Goal: Use online tool/utility: Utilize a website feature to perform a specific function

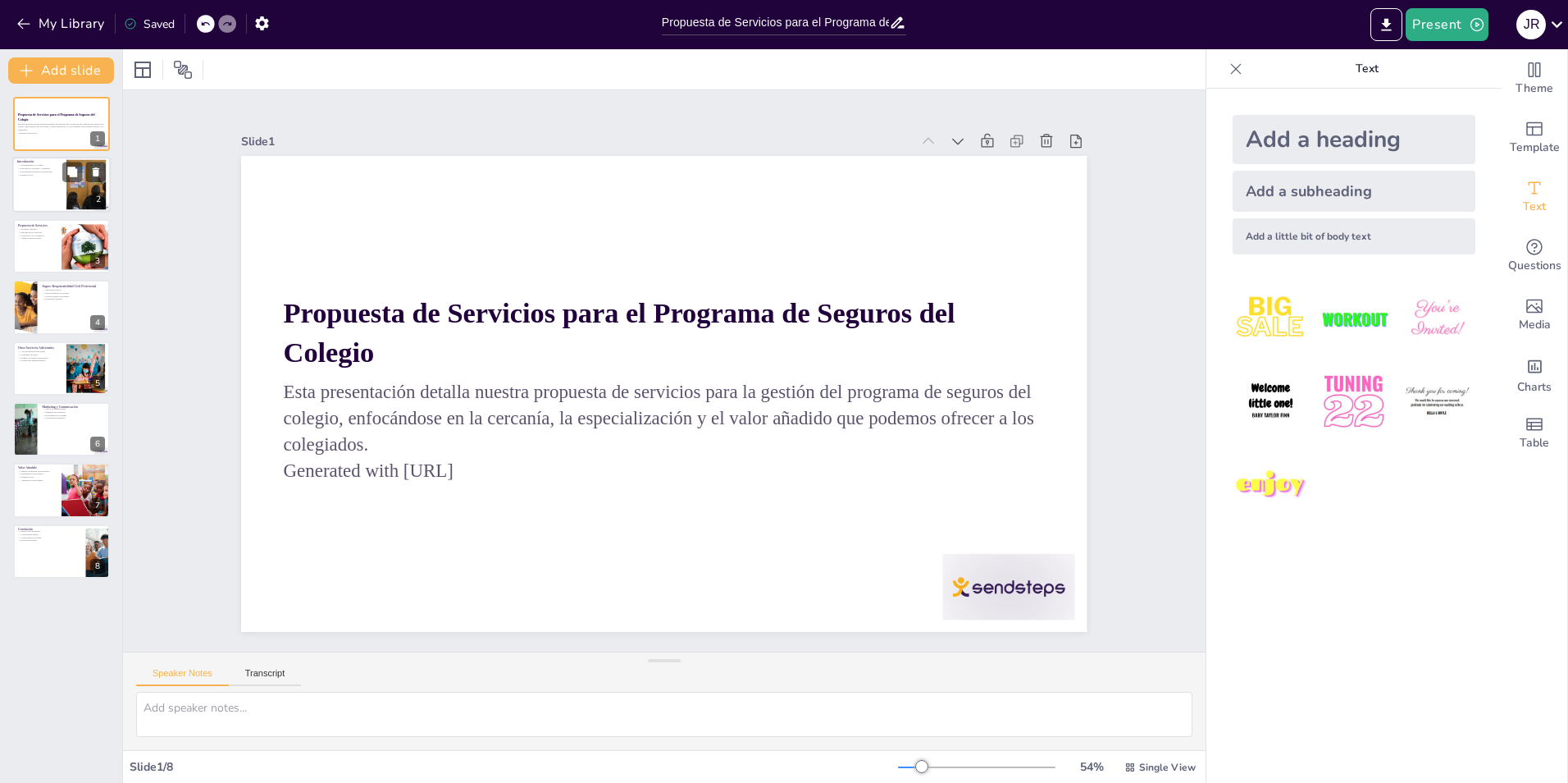
click at [50, 169] on p "Principios de cercanía y confianza" at bounding box center [39, 168] width 45 height 3
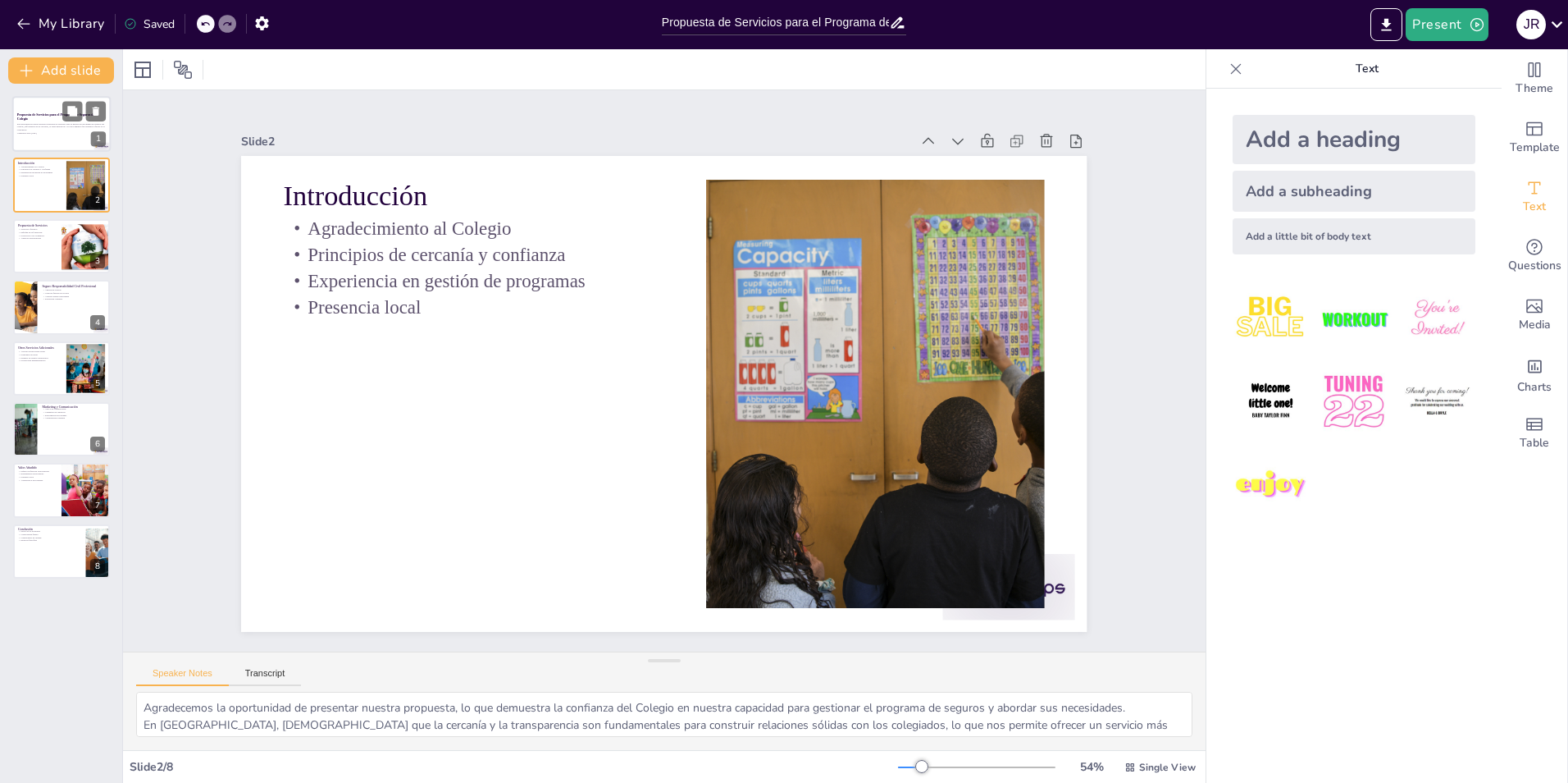
click at [61, 141] on div at bounding box center [61, 123] width 98 height 56
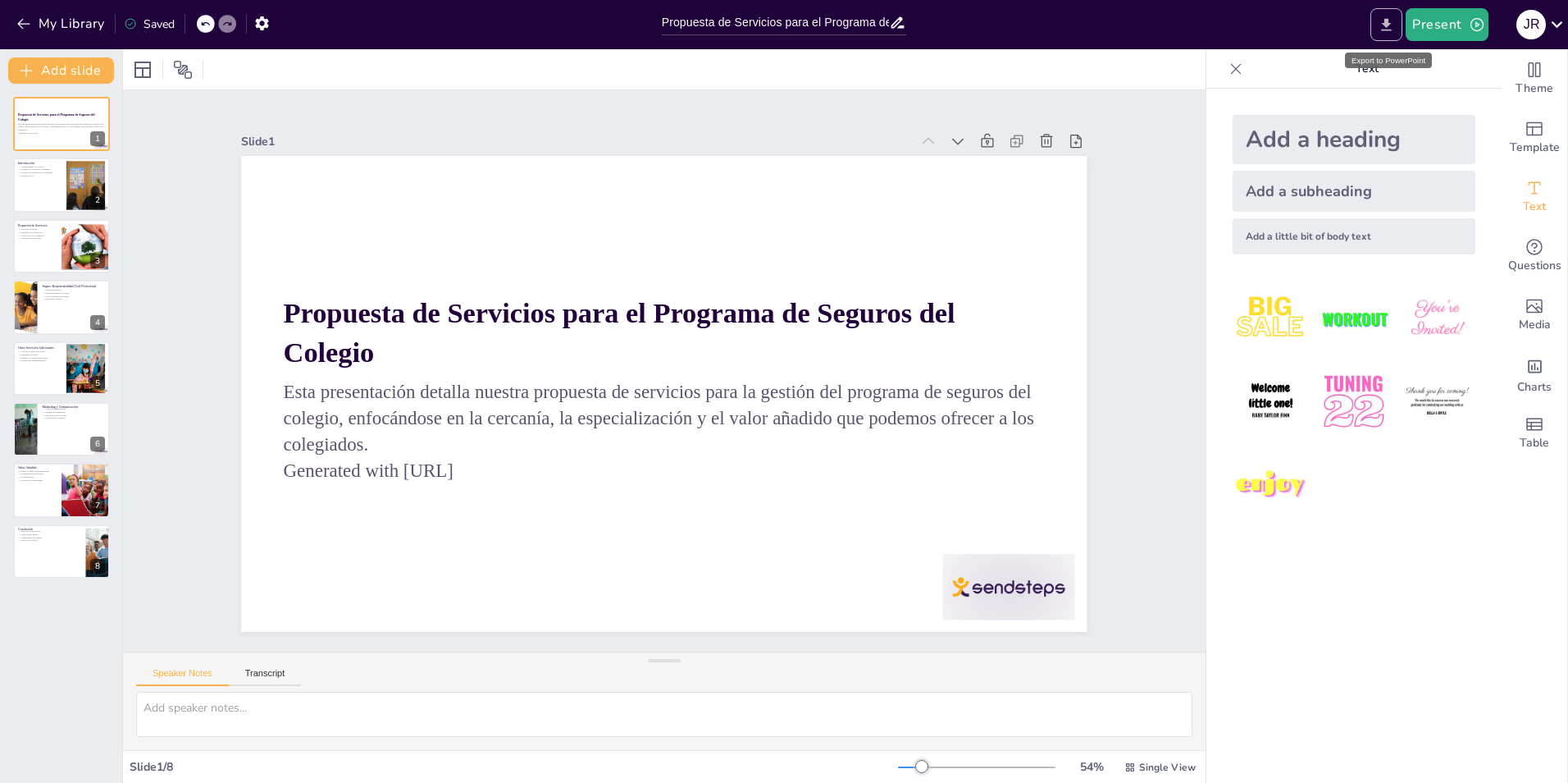
click at [1387, 30] on icon "Export to PowerPoint" at bounding box center [1387, 24] width 10 height 12
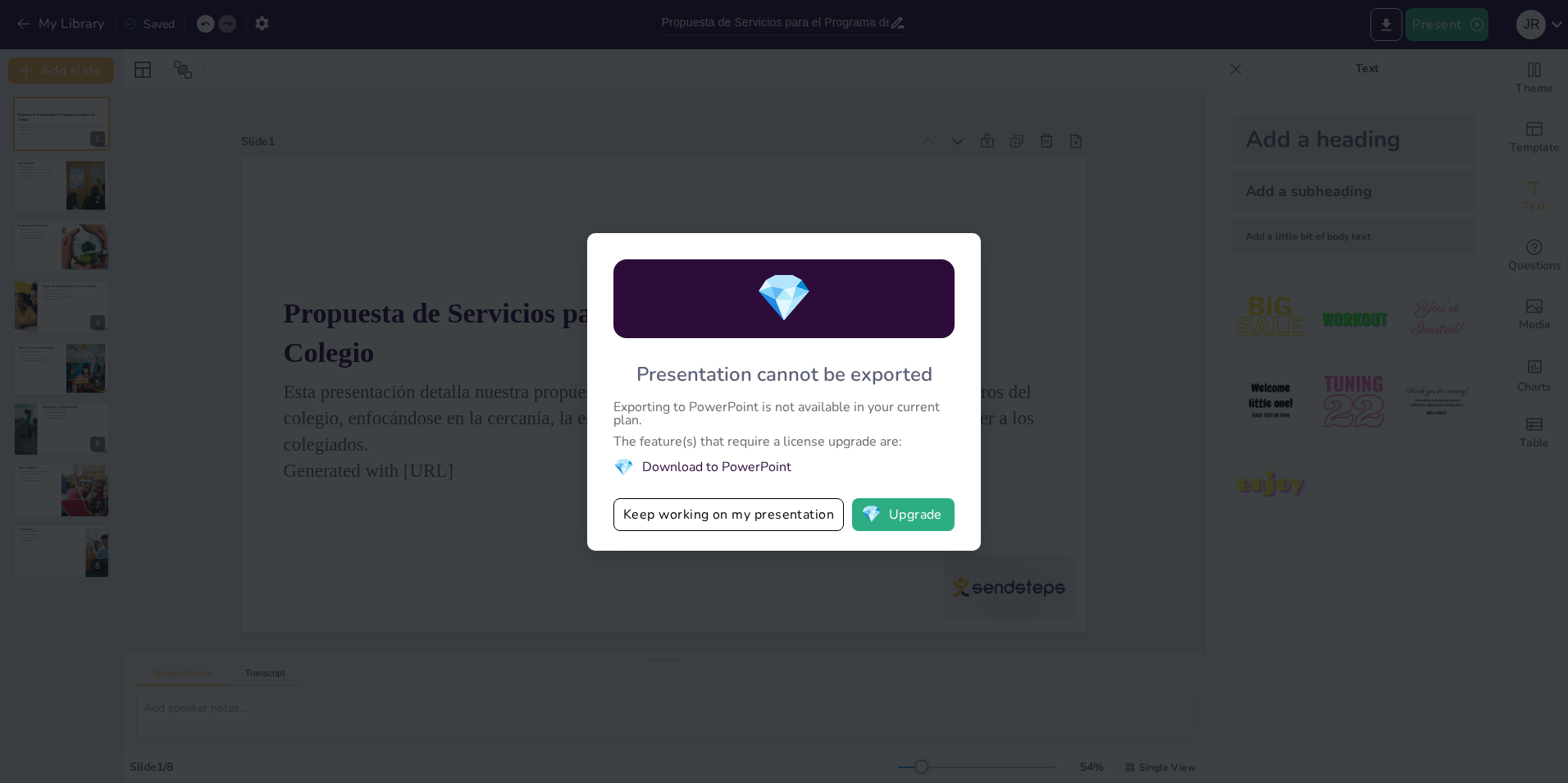
click at [1154, 354] on div "💎 Presentation cannot be exported Exporting to PowerPoint is not available in y…" at bounding box center [784, 391] width 1568 height 783
click at [1019, 212] on div "💎 Presentation cannot be exported Exporting to PowerPoint is not available in y…" at bounding box center [784, 391] width 1568 height 783
click at [1550, 68] on div "💎 Presentation cannot be exported Exporting to PowerPoint is not available in y…" at bounding box center [784, 391] width 1568 height 783
click at [1095, 465] on div "💎 Presentation cannot be exported Exporting to PowerPoint is not available in y…" at bounding box center [784, 391] width 1568 height 783
click at [745, 517] on button "Keep working on my presentation" at bounding box center [729, 513] width 231 height 33
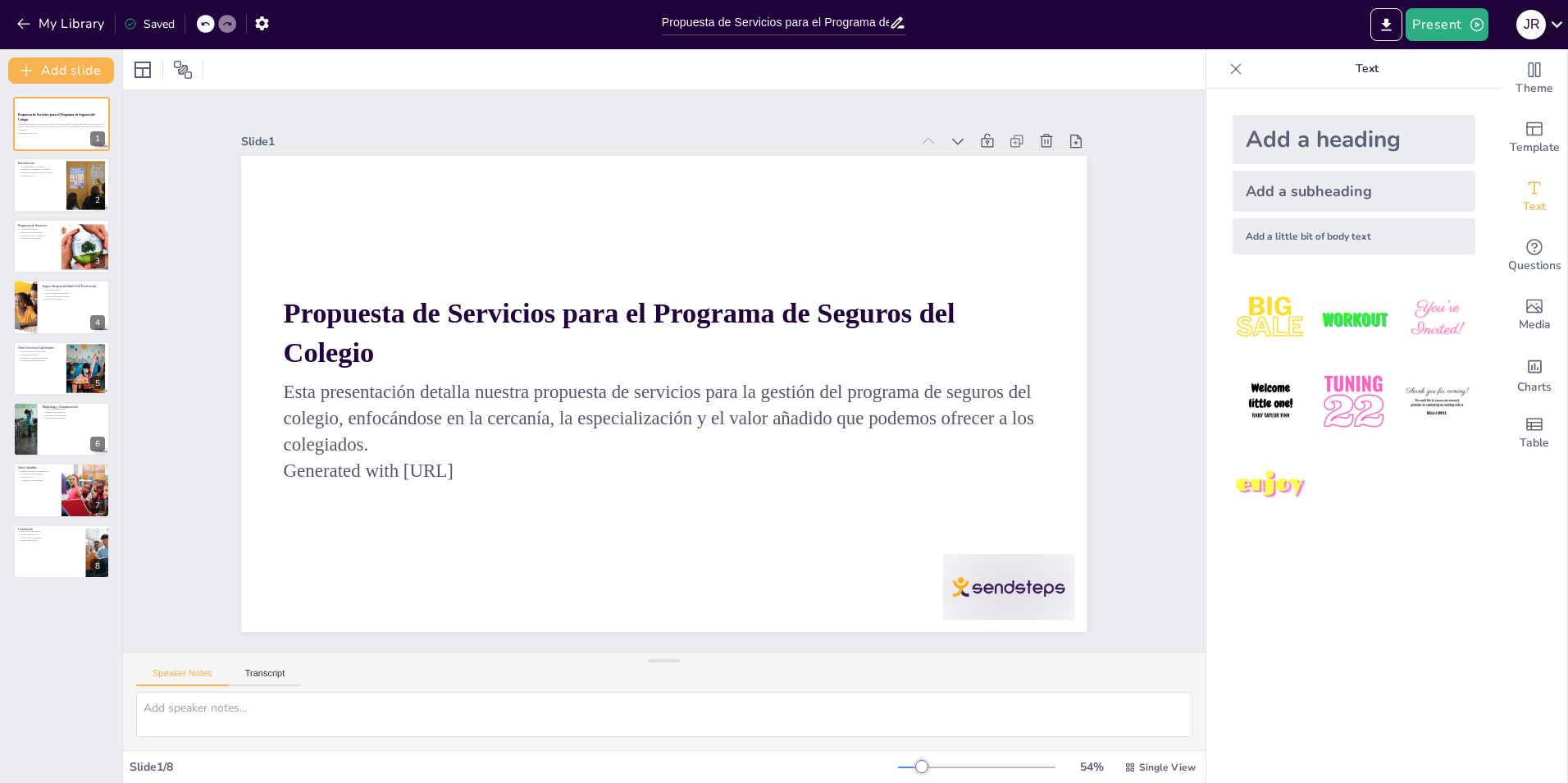
click at [1553, 26] on icon at bounding box center [1557, 24] width 22 height 22
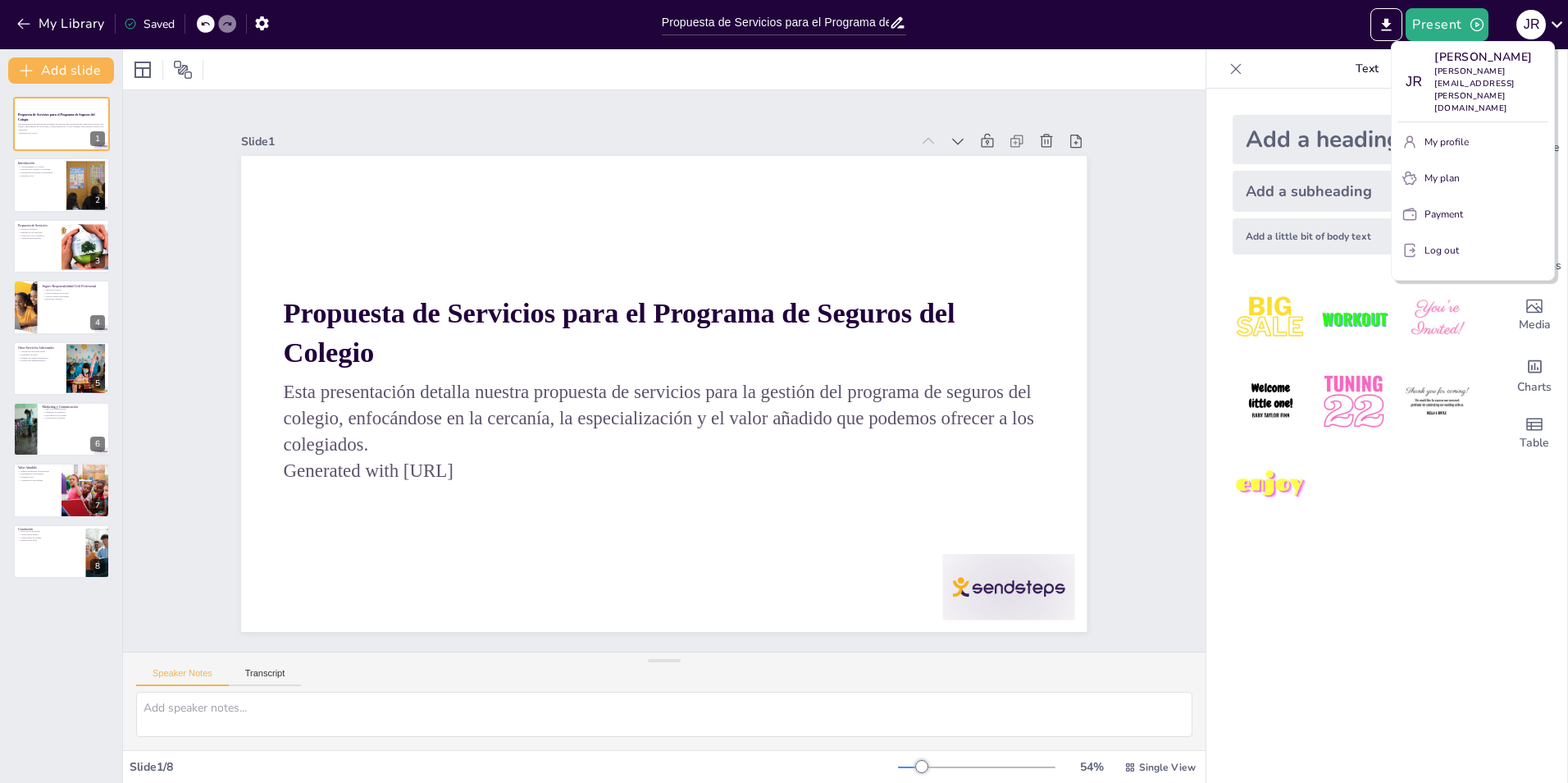
click at [990, 37] on div at bounding box center [784, 391] width 1568 height 783
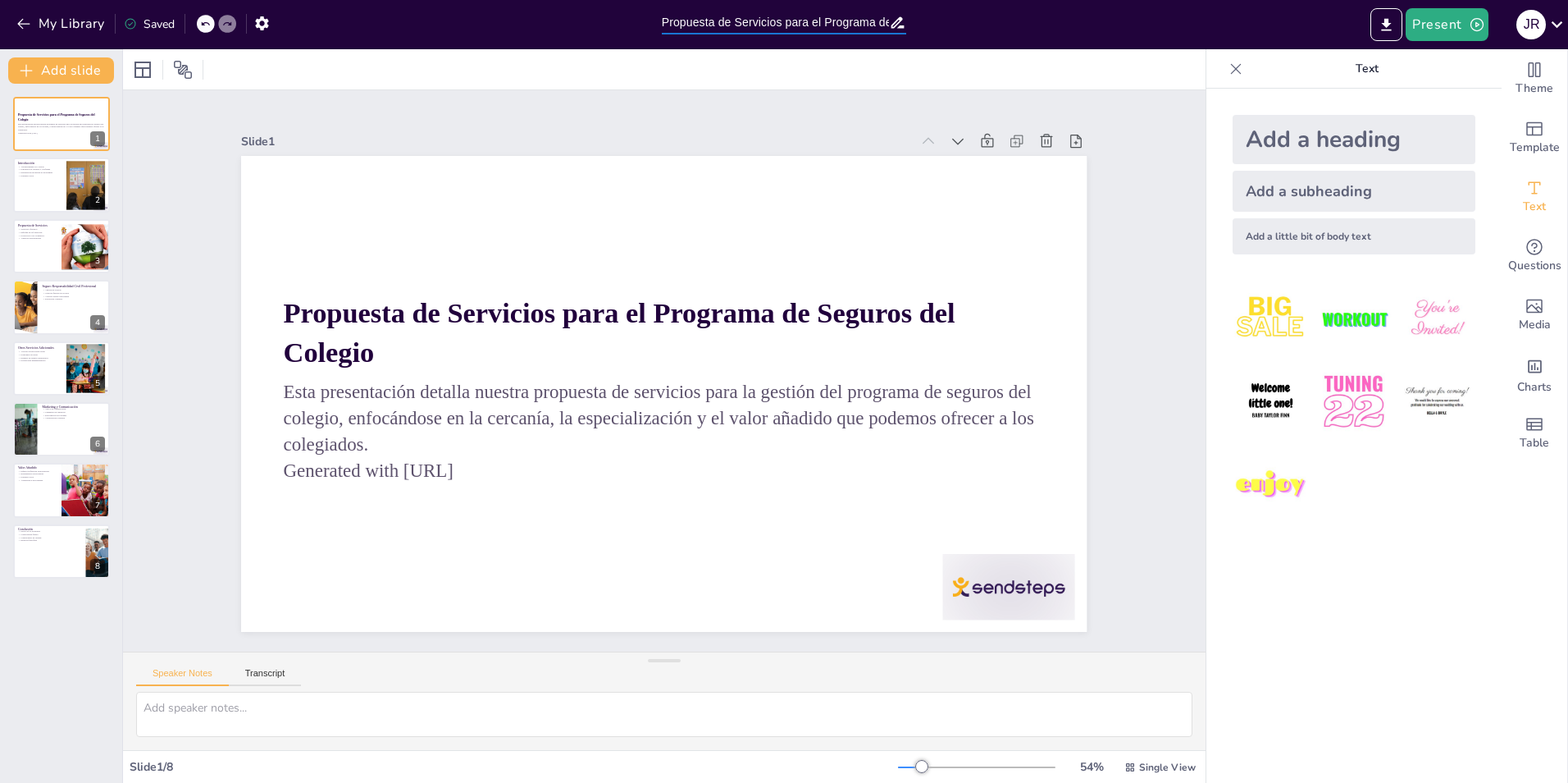
click at [807, 24] on input "Propuesta de Servicios para el Programa de Seguros del Colegio" at bounding box center [775, 23] width 228 height 24
drag, startPoint x: 806, startPoint y: 23, endPoint x: 1150, endPoint y: 21, distance: 344.0
click at [1150, 21] on div "My Library Saved Propuesta de Servicios para el Programa de Seguros del Colegio…" at bounding box center [784, 24] width 1568 height 49
click at [46, 173] on p "Presencia local" at bounding box center [39, 174] width 45 height 3
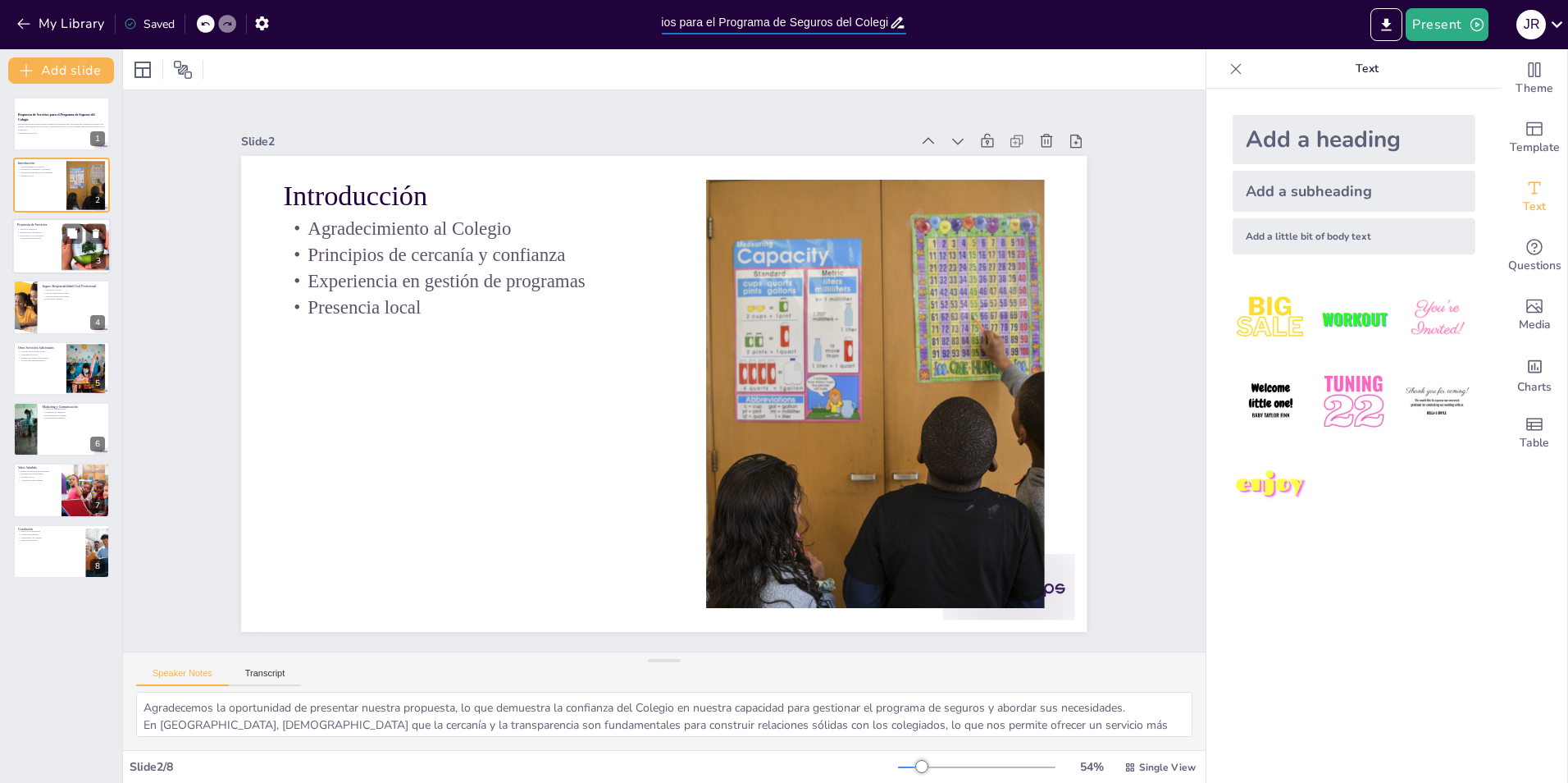
click at [54, 232] on p "Enfoque en la formación" at bounding box center [37, 232] width 40 height 3
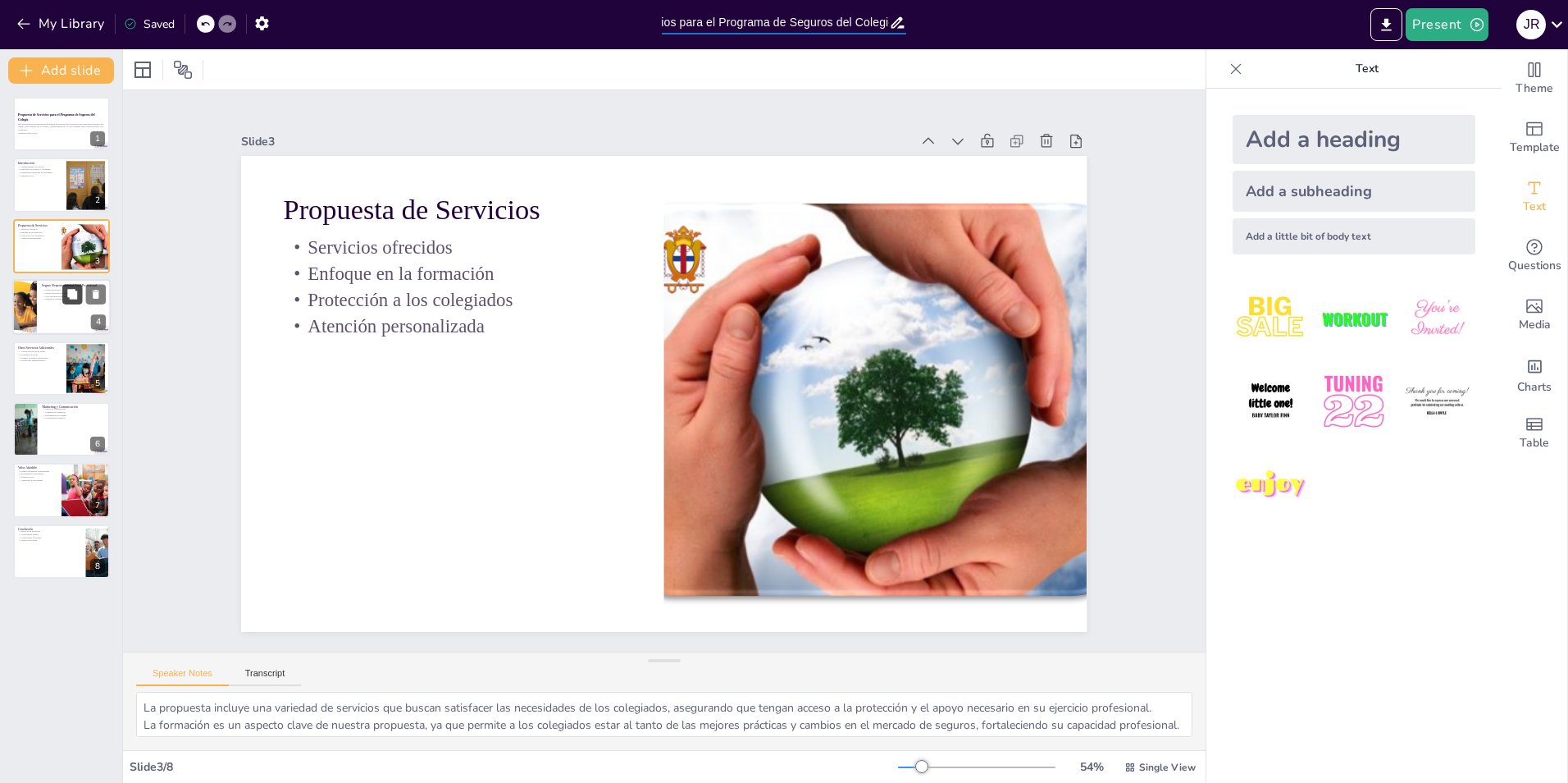
click at [74, 295] on icon at bounding box center [73, 294] width 10 height 10
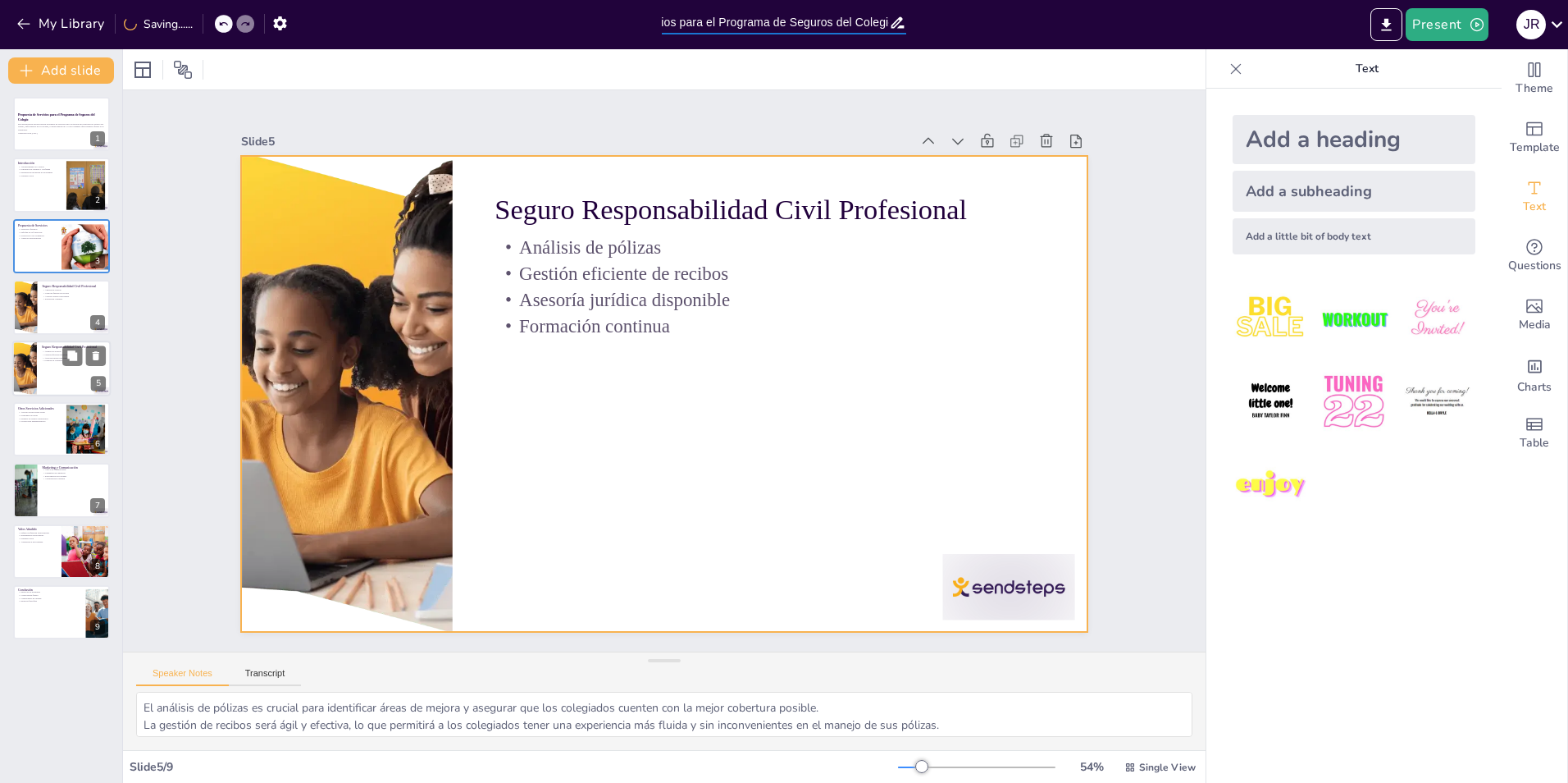
click at [45, 367] on div at bounding box center [61, 368] width 98 height 56
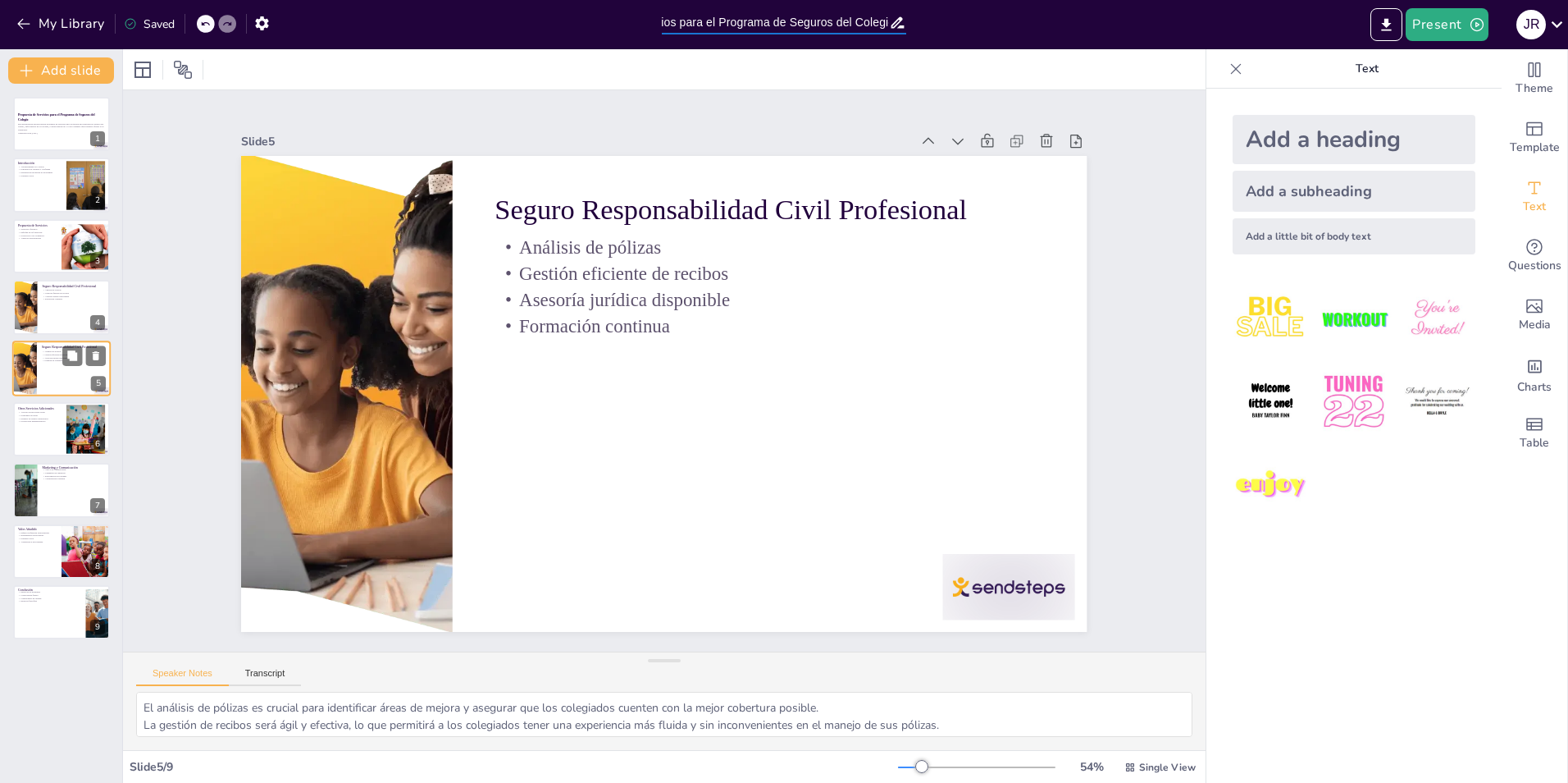
click at [60, 367] on div at bounding box center [61, 368] width 98 height 56
click at [49, 418] on p "Estudios de riesgos cibernéticos" at bounding box center [39, 418] width 45 height 3
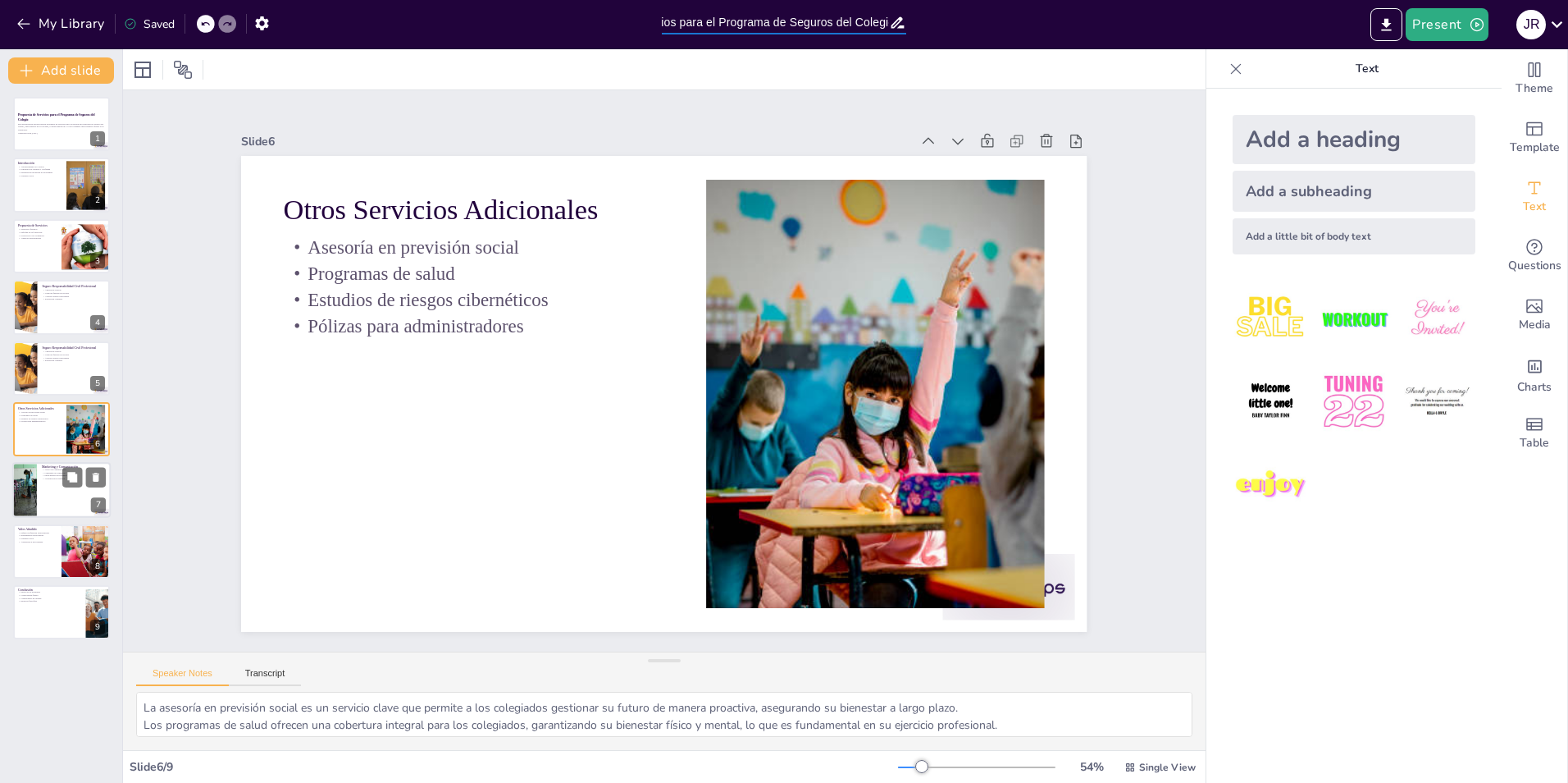
click at [59, 493] on div at bounding box center [61, 490] width 98 height 56
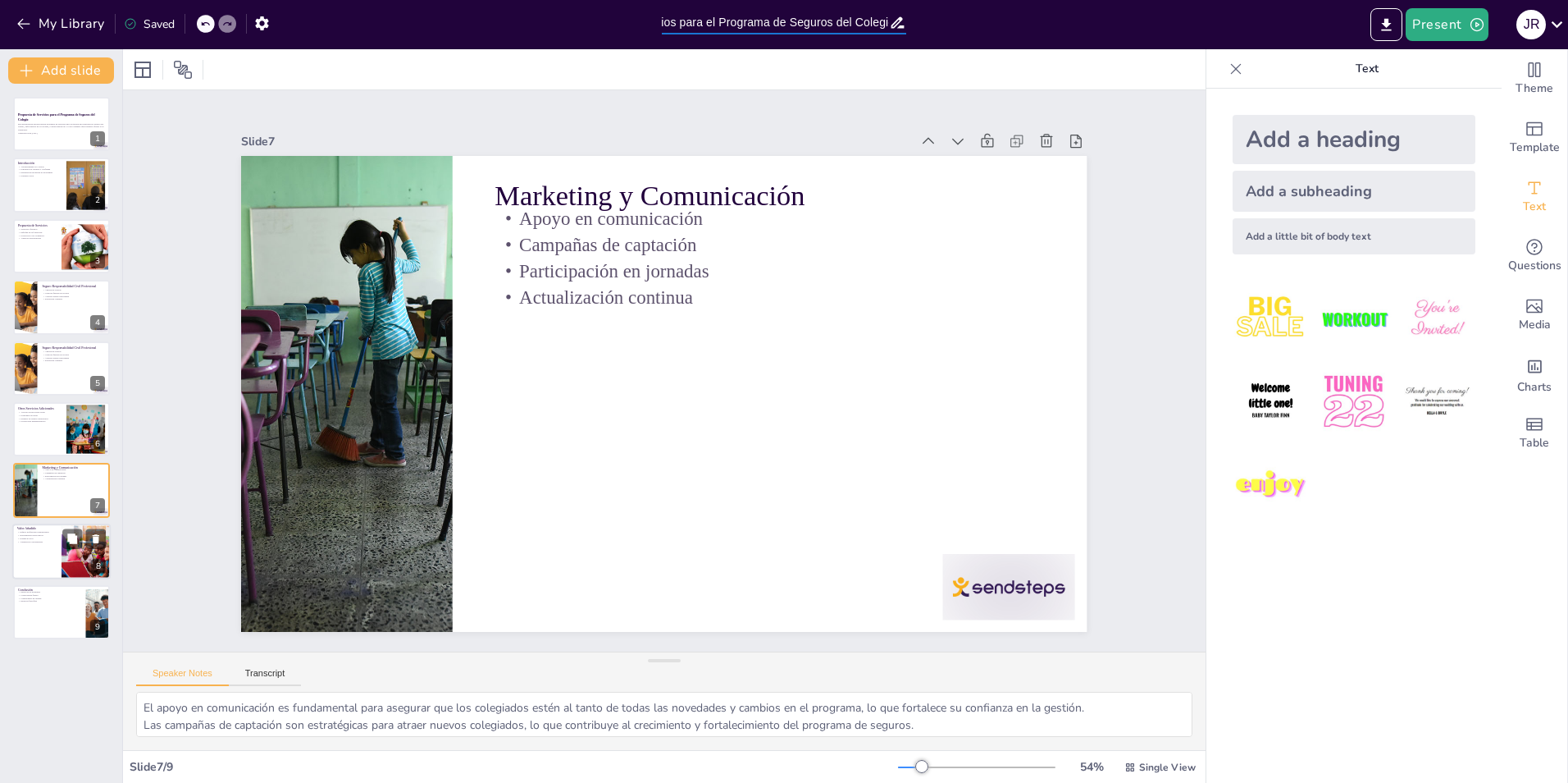
click at [55, 554] on div at bounding box center [61, 551] width 98 height 56
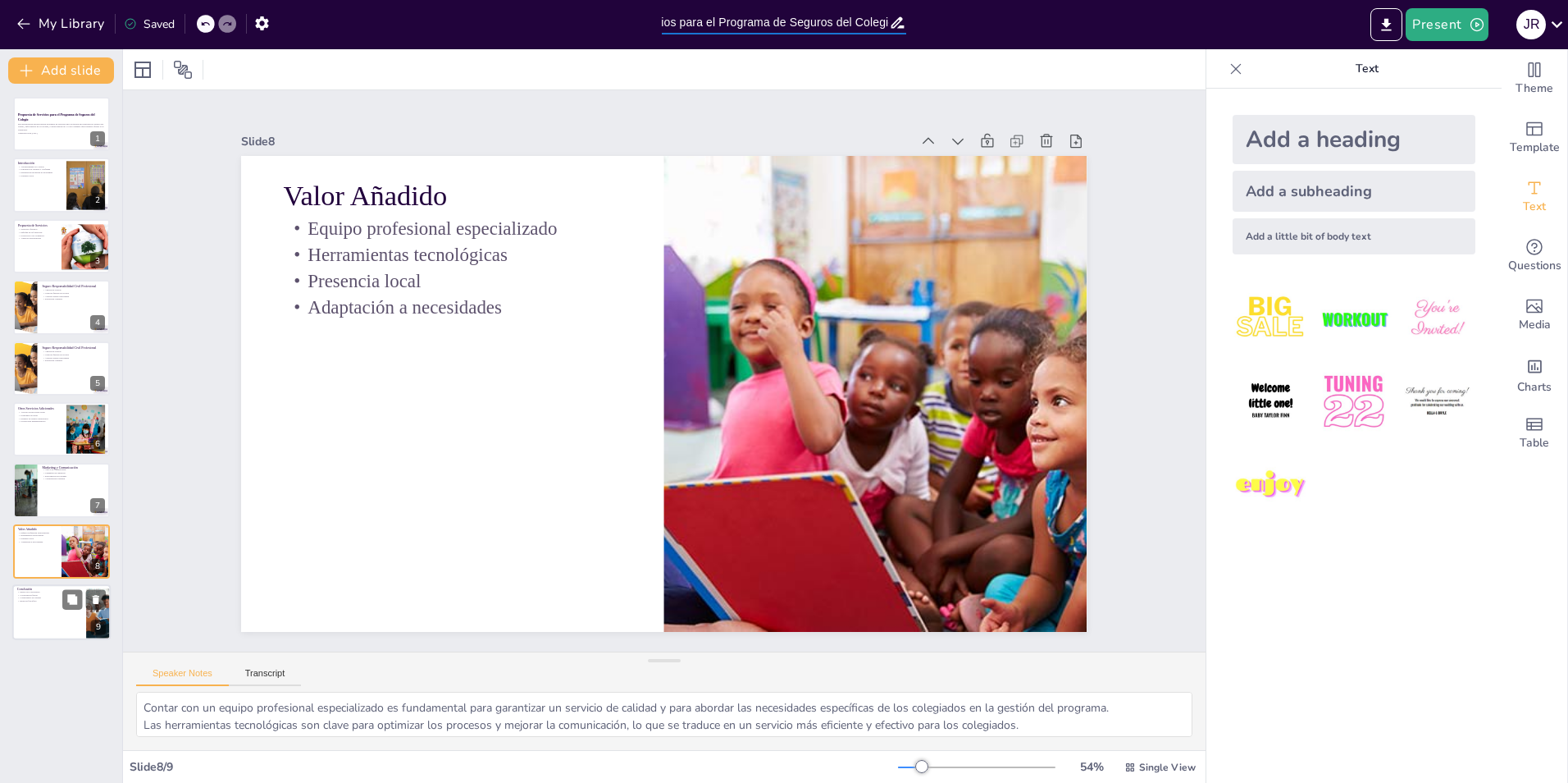
click at [46, 608] on div at bounding box center [61, 612] width 98 height 56
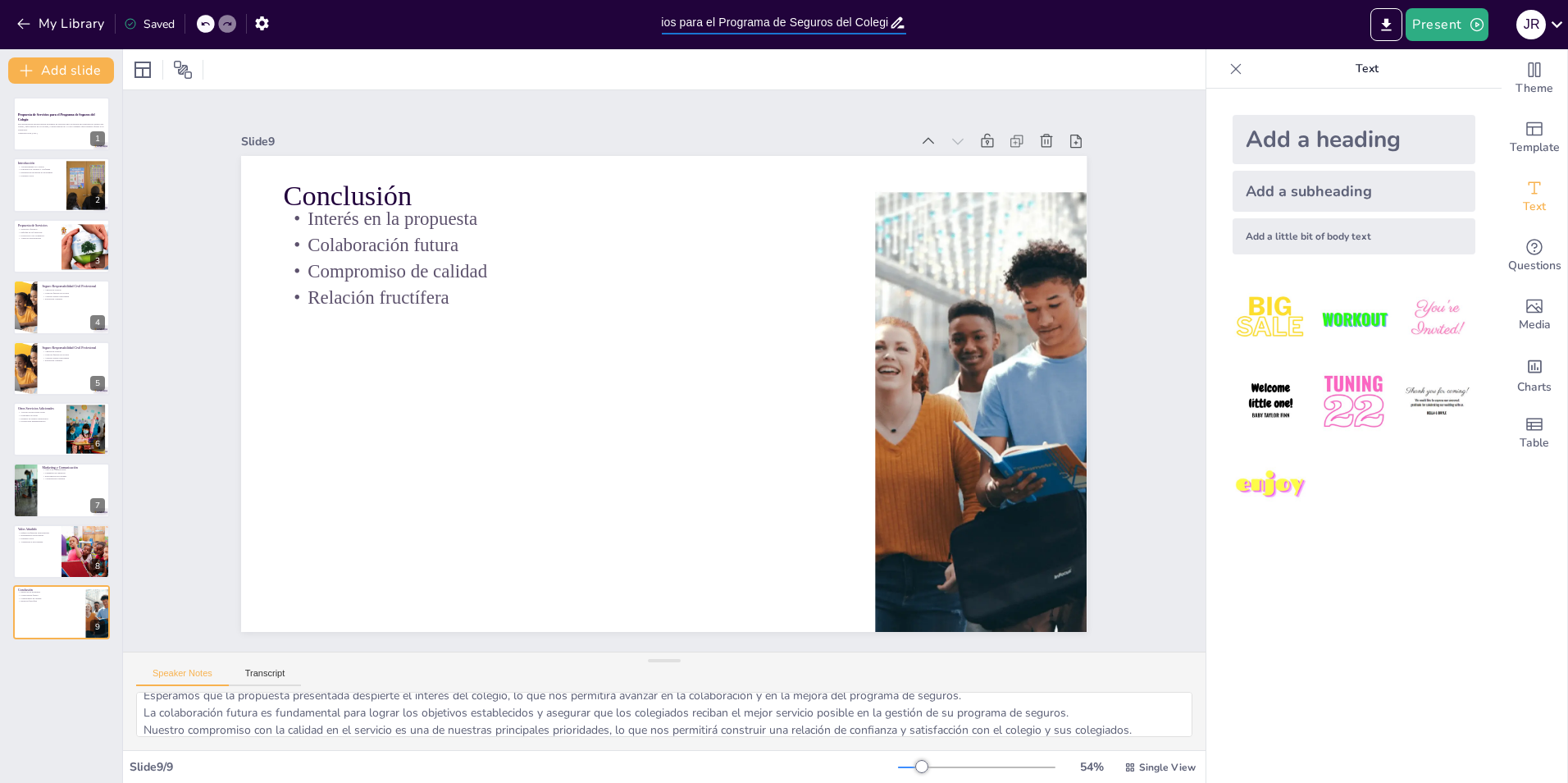
scroll to position [0, 0]
click at [35, 137] on div at bounding box center [61, 123] width 98 height 56
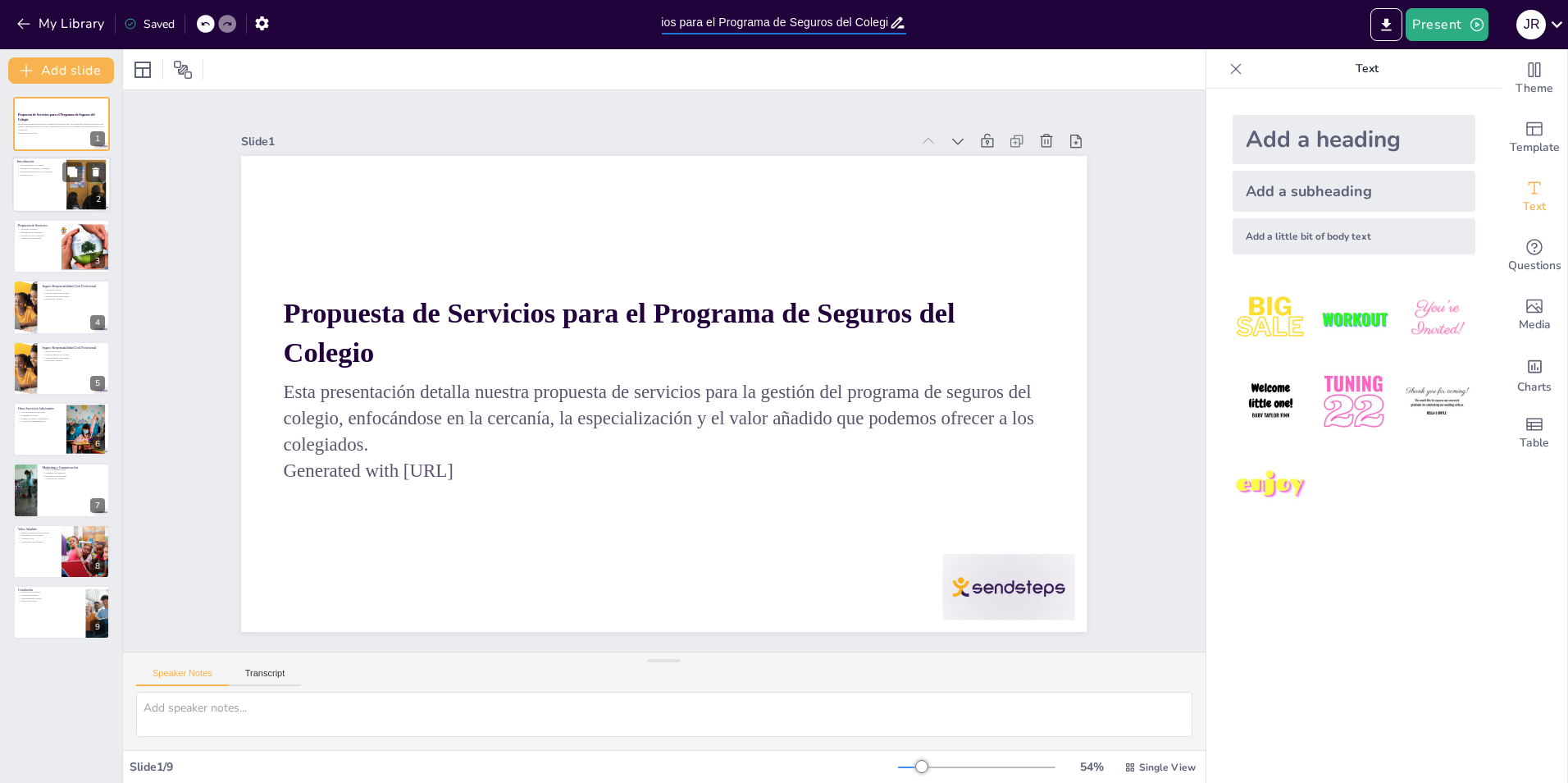
click at [39, 174] on p "Presencia local" at bounding box center [39, 174] width 45 height 3
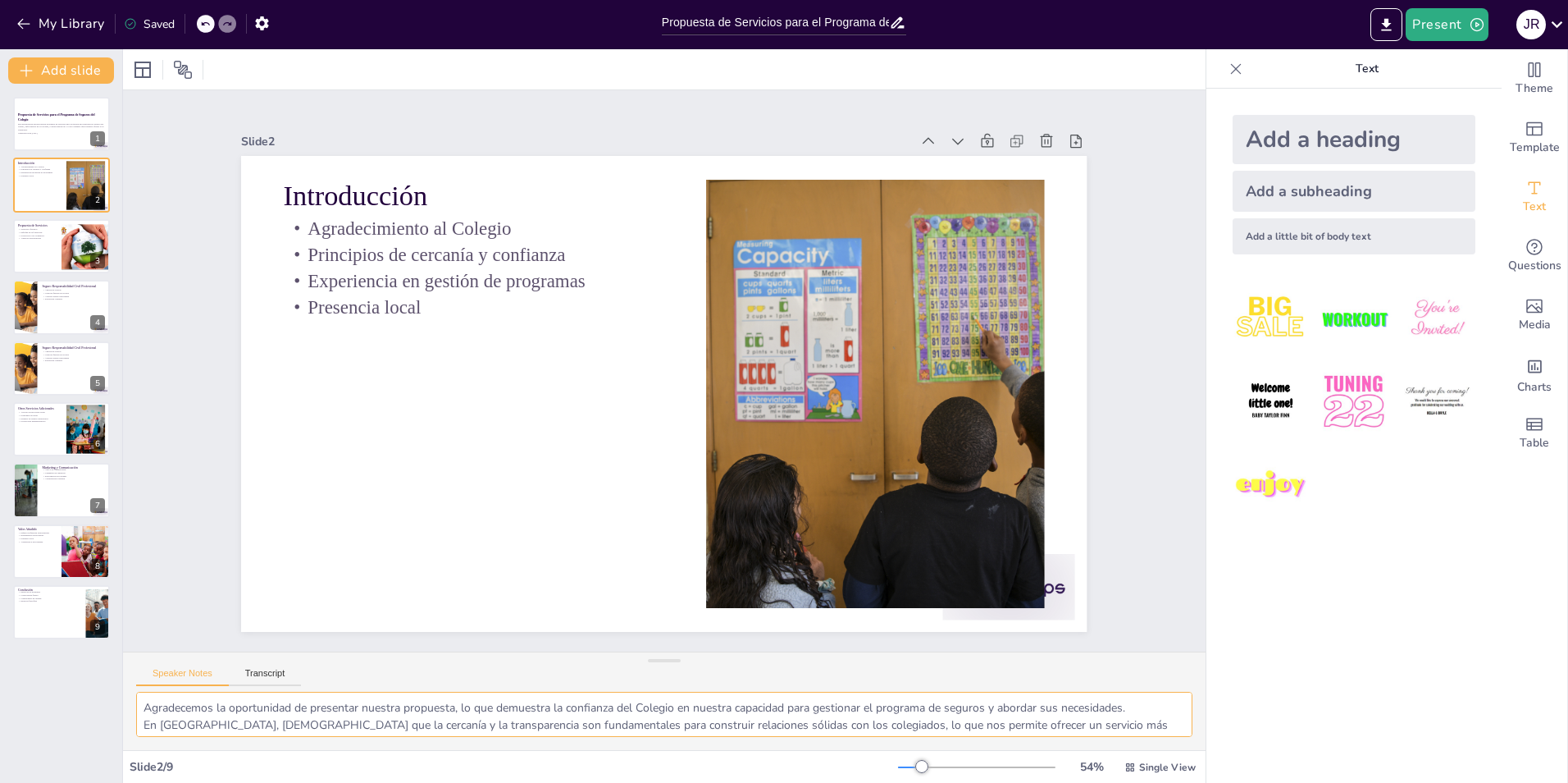
scroll to position [39, 0]
drag, startPoint x: 468, startPoint y: 716, endPoint x: 692, endPoint y: 827, distance: 250.0
click at [692, 782] on html "My Library Saved Propuesta de Servicios para el Programa de Seguros del Colegio…" at bounding box center [784, 391] width 1568 height 783
